Goal: Task Accomplishment & Management: Manage account settings

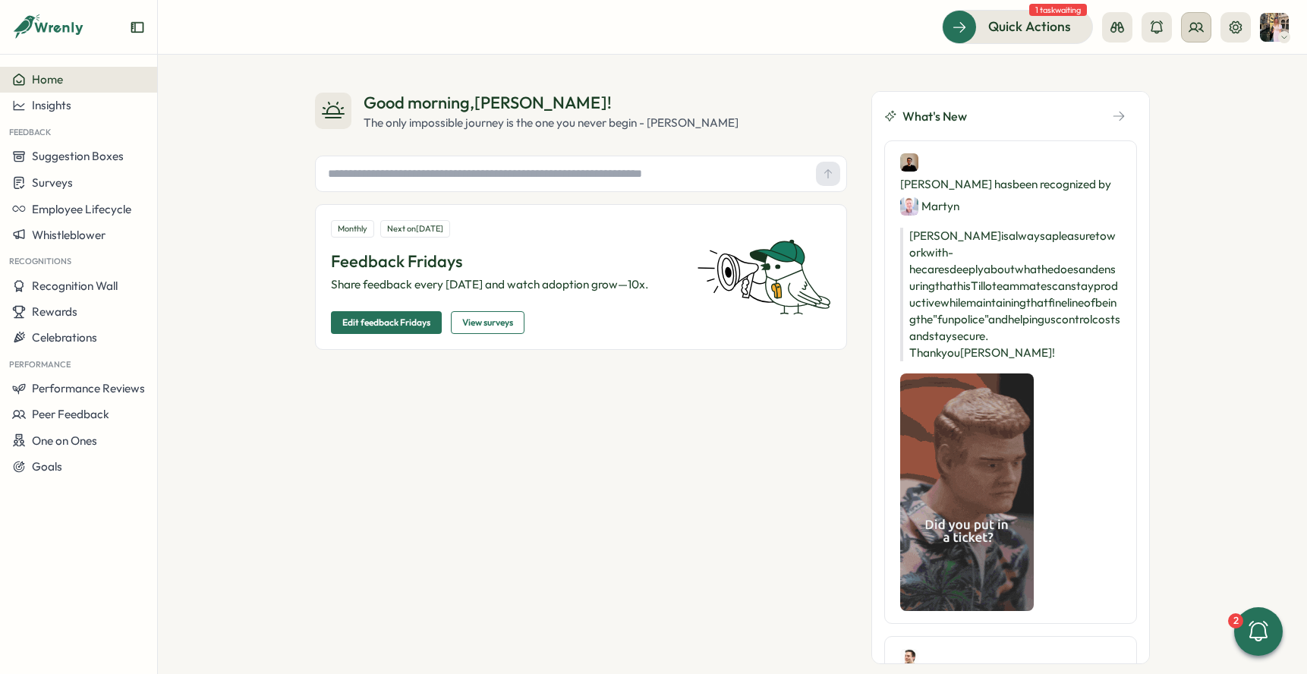
click at [1191, 33] on icon at bounding box center [1195, 27] width 15 height 15
click at [1210, 90] on div "User Groups" at bounding box center [1197, 104] width 114 height 29
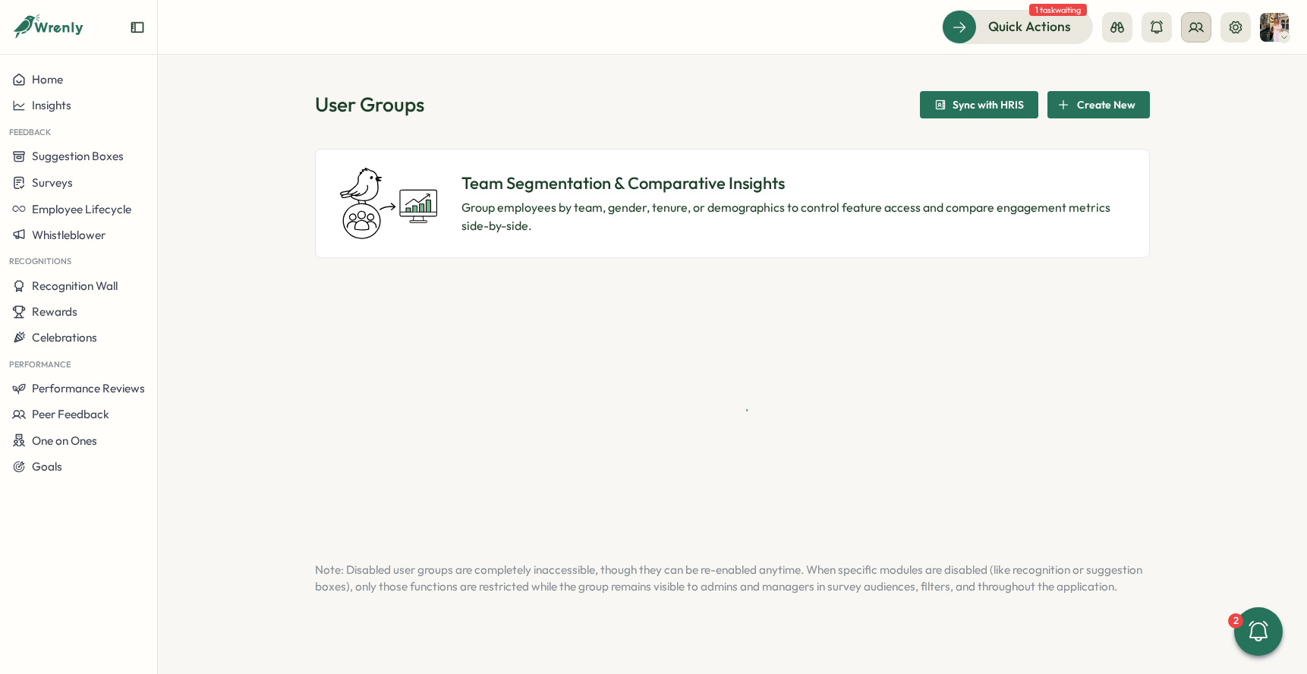
click at [1191, 37] on button at bounding box center [1196, 27] width 30 height 30
click at [1180, 71] on div "Org Members" at bounding box center [1197, 75] width 96 height 17
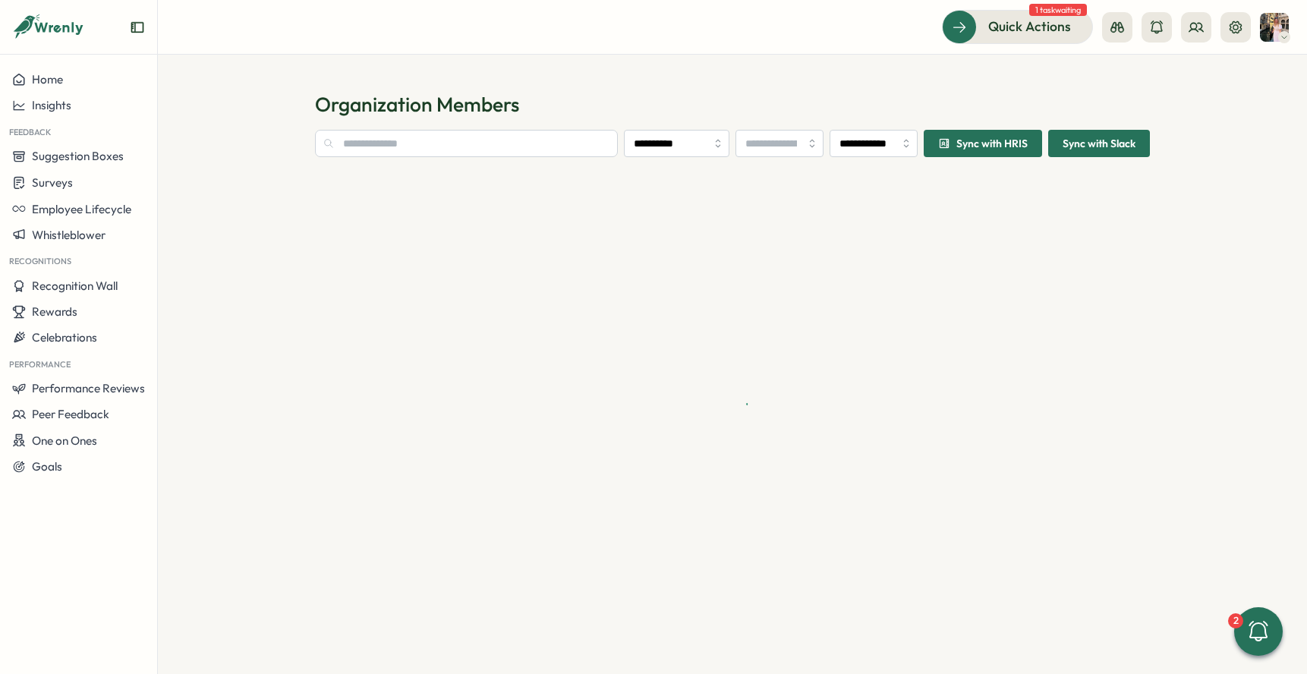
type input "**********"
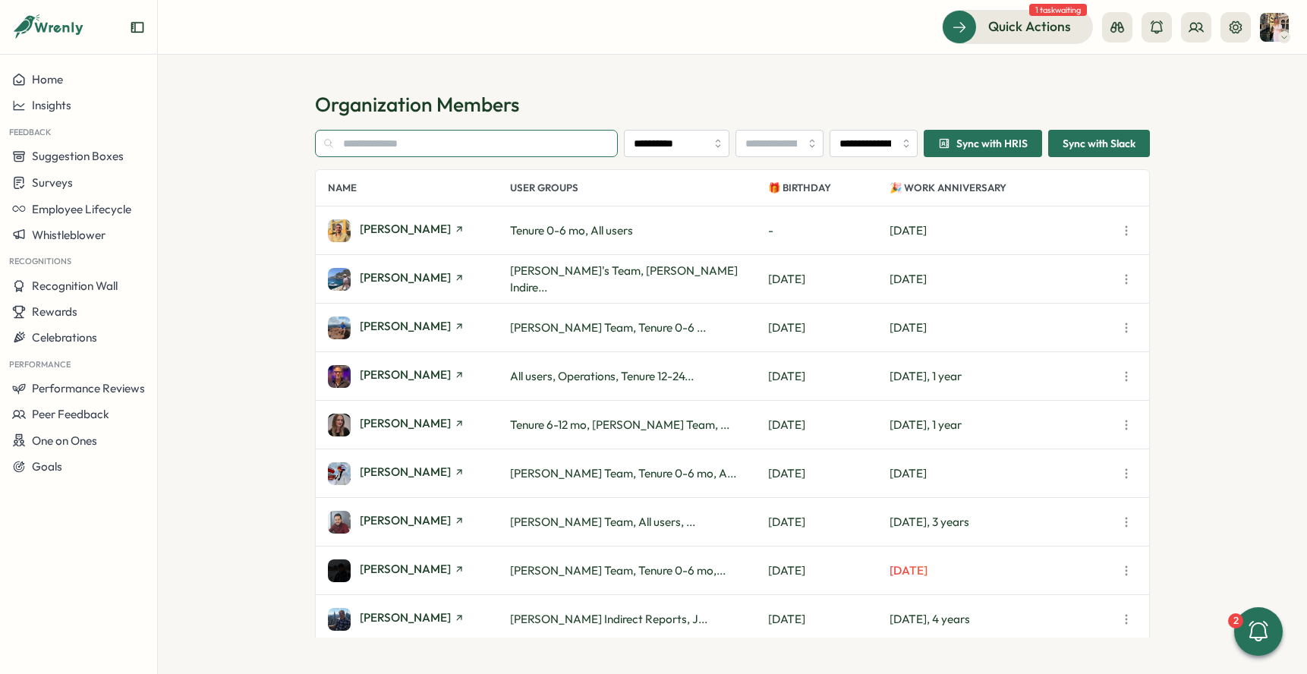
click at [365, 140] on input "text" at bounding box center [466, 143] width 303 height 27
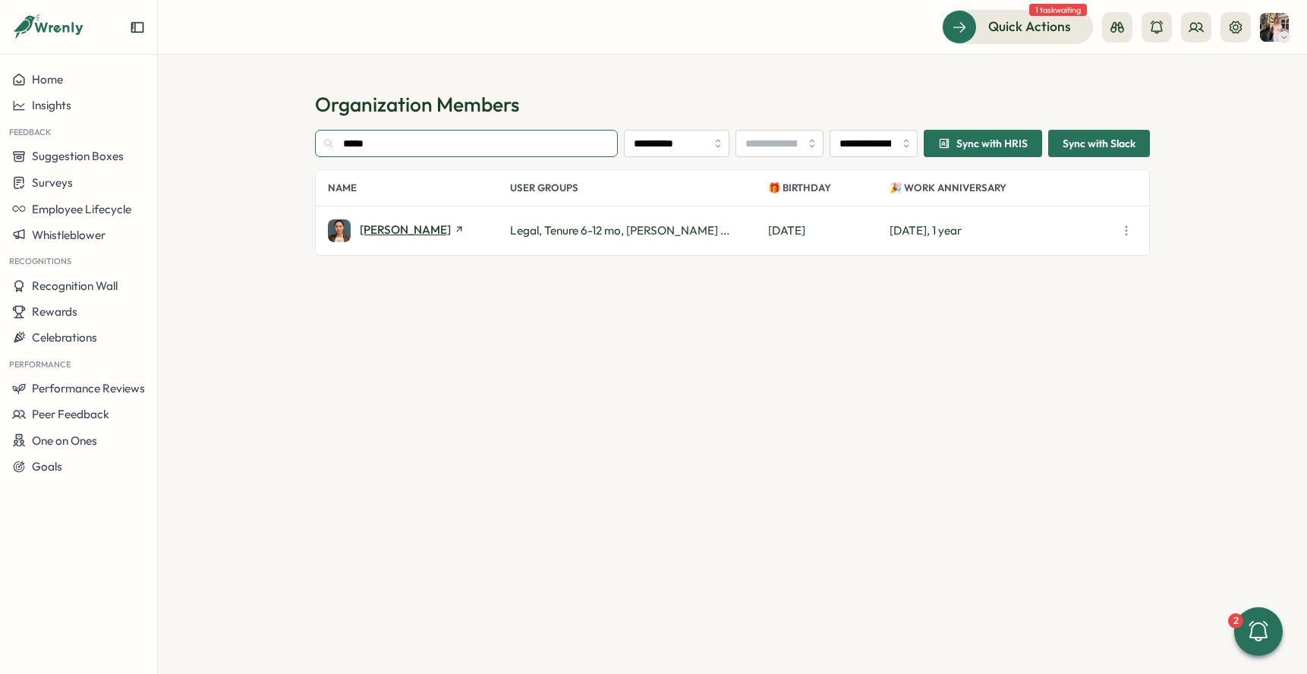
type input "*****"
click at [381, 233] on span "[PERSON_NAME]" at bounding box center [405, 229] width 91 height 11
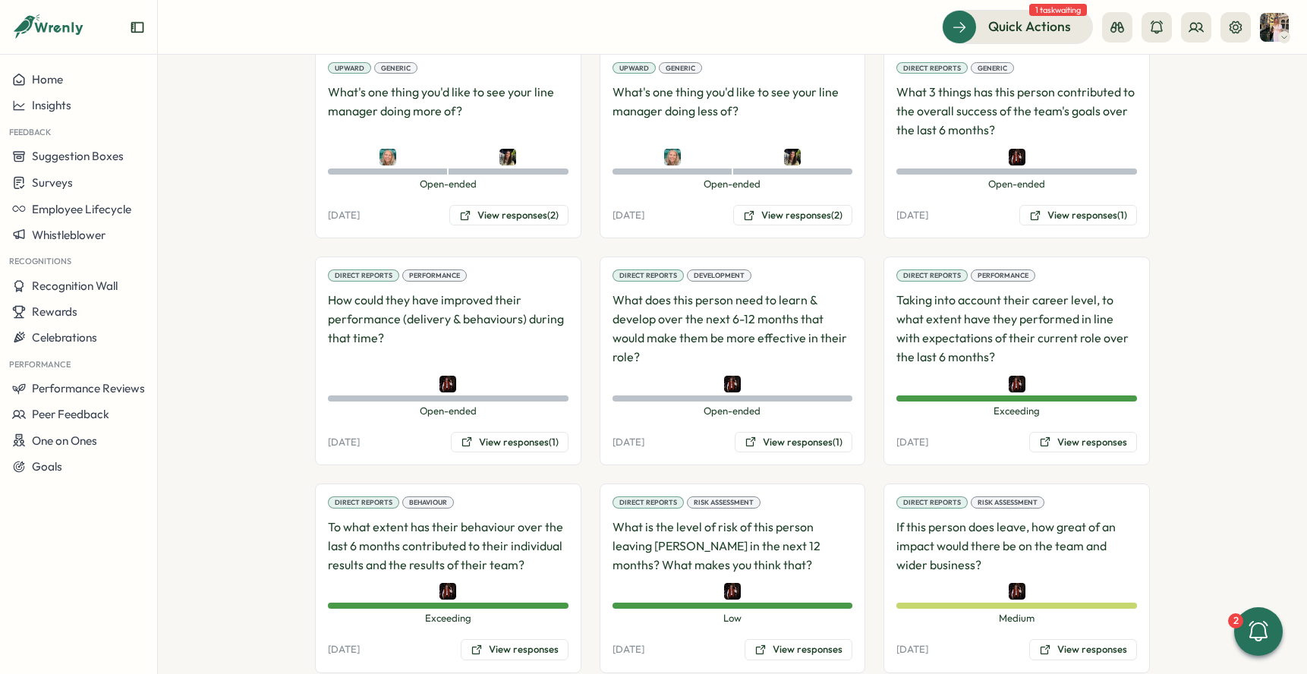
scroll to position [1397, 0]
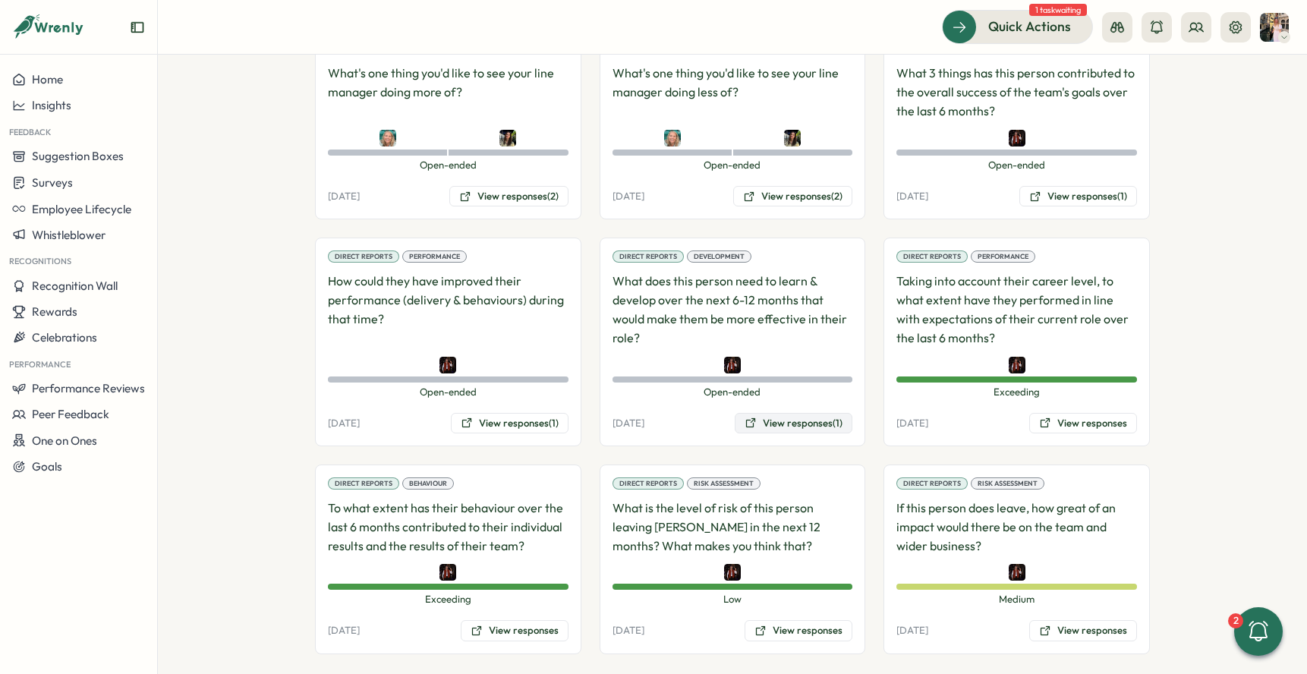
click at [769, 413] on button "View responses (1)" at bounding box center [794, 423] width 118 height 21
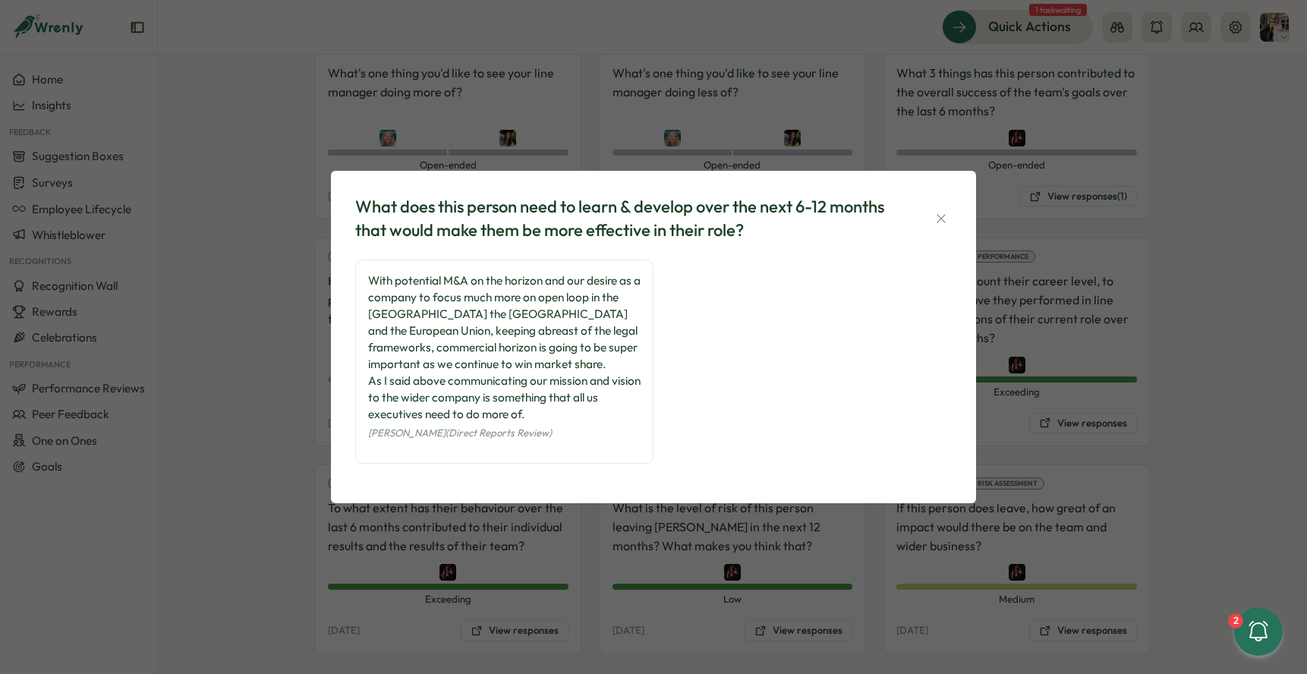
click at [329, 360] on div "What does this person need to learn & develop over the next 6-12 months that wo…" at bounding box center [653, 337] width 1307 height 674
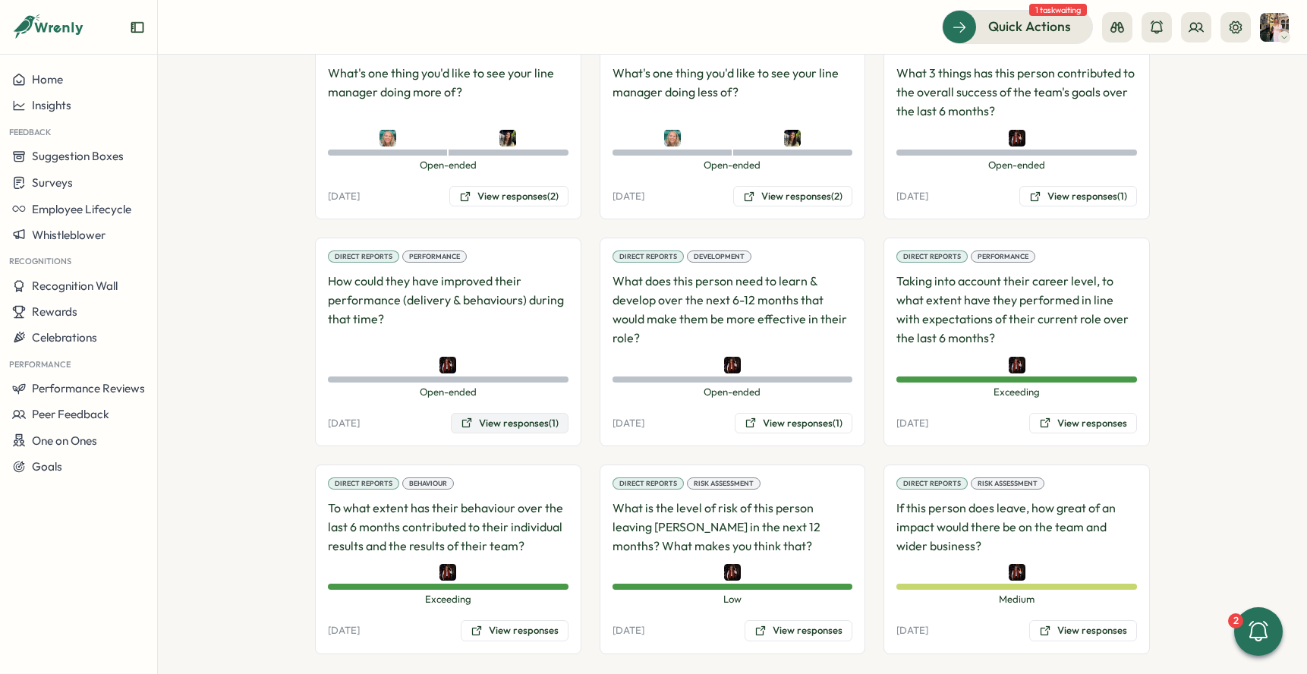
click at [517, 413] on button "View responses (1)" at bounding box center [510, 423] width 118 height 21
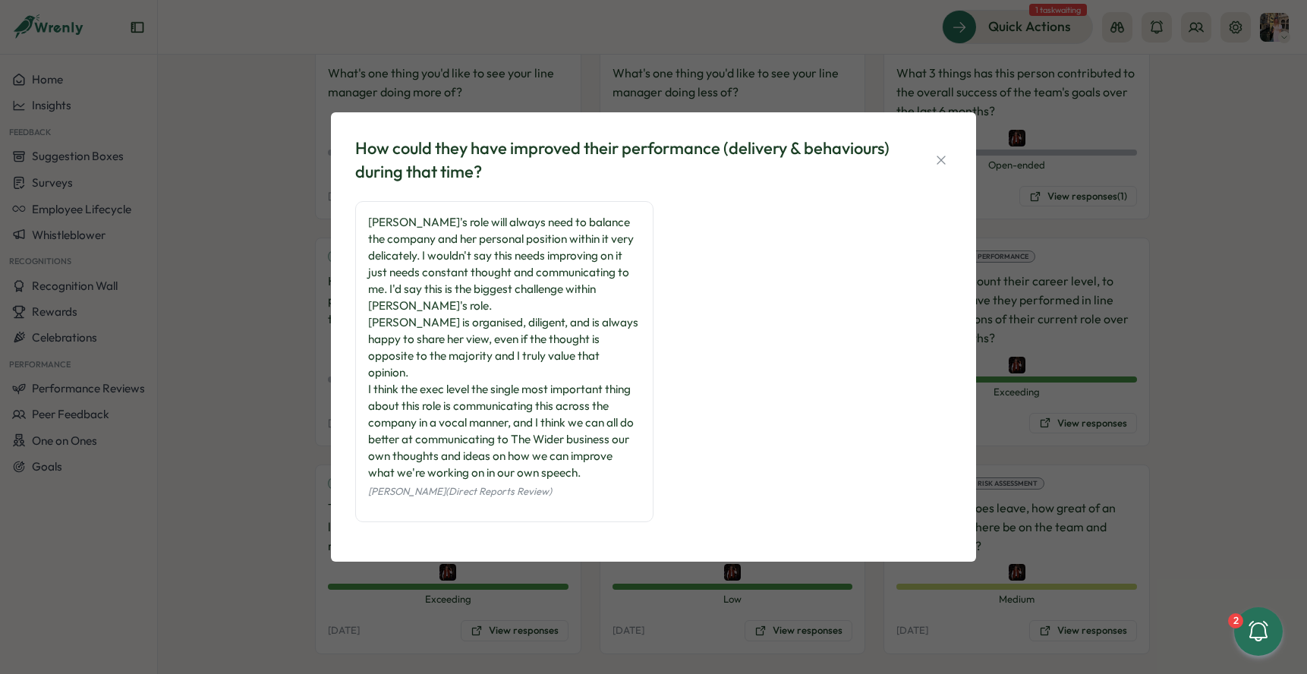
click at [288, 307] on div "How could they have improved their performance (delivery & behaviours) during t…" at bounding box center [653, 337] width 1307 height 674
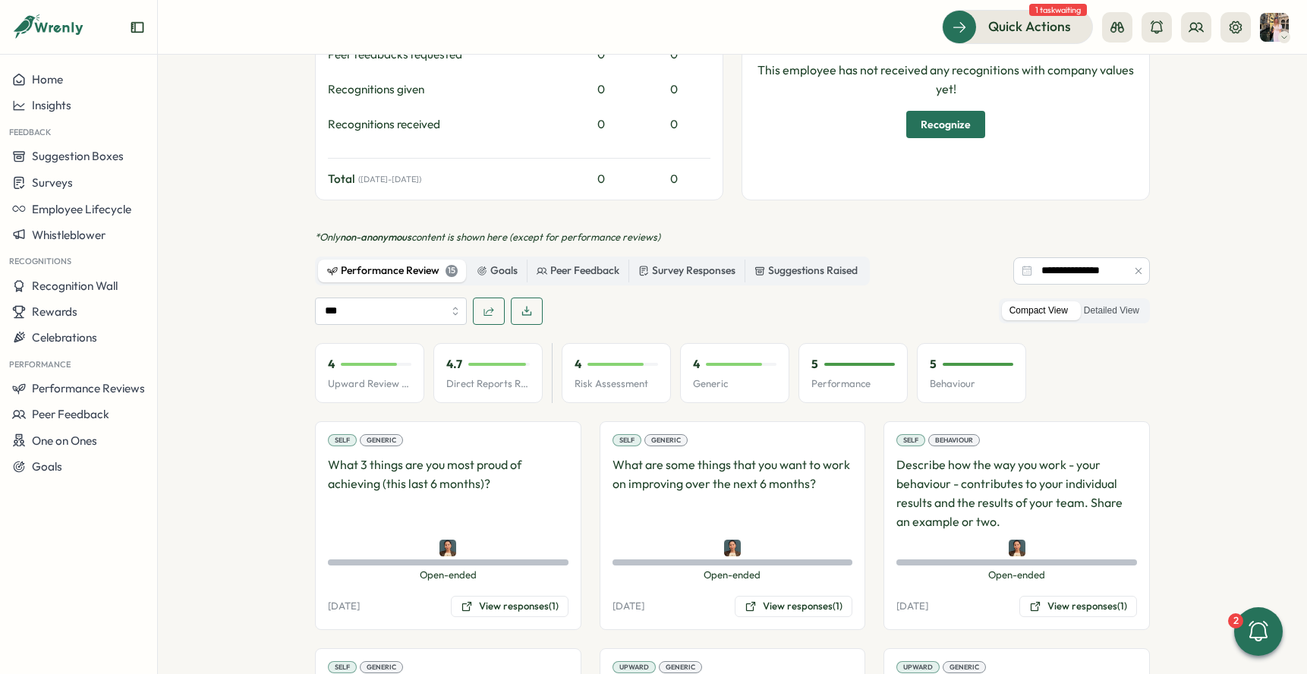
scroll to position [511, 0]
